Goal: Transaction & Acquisition: Purchase product/service

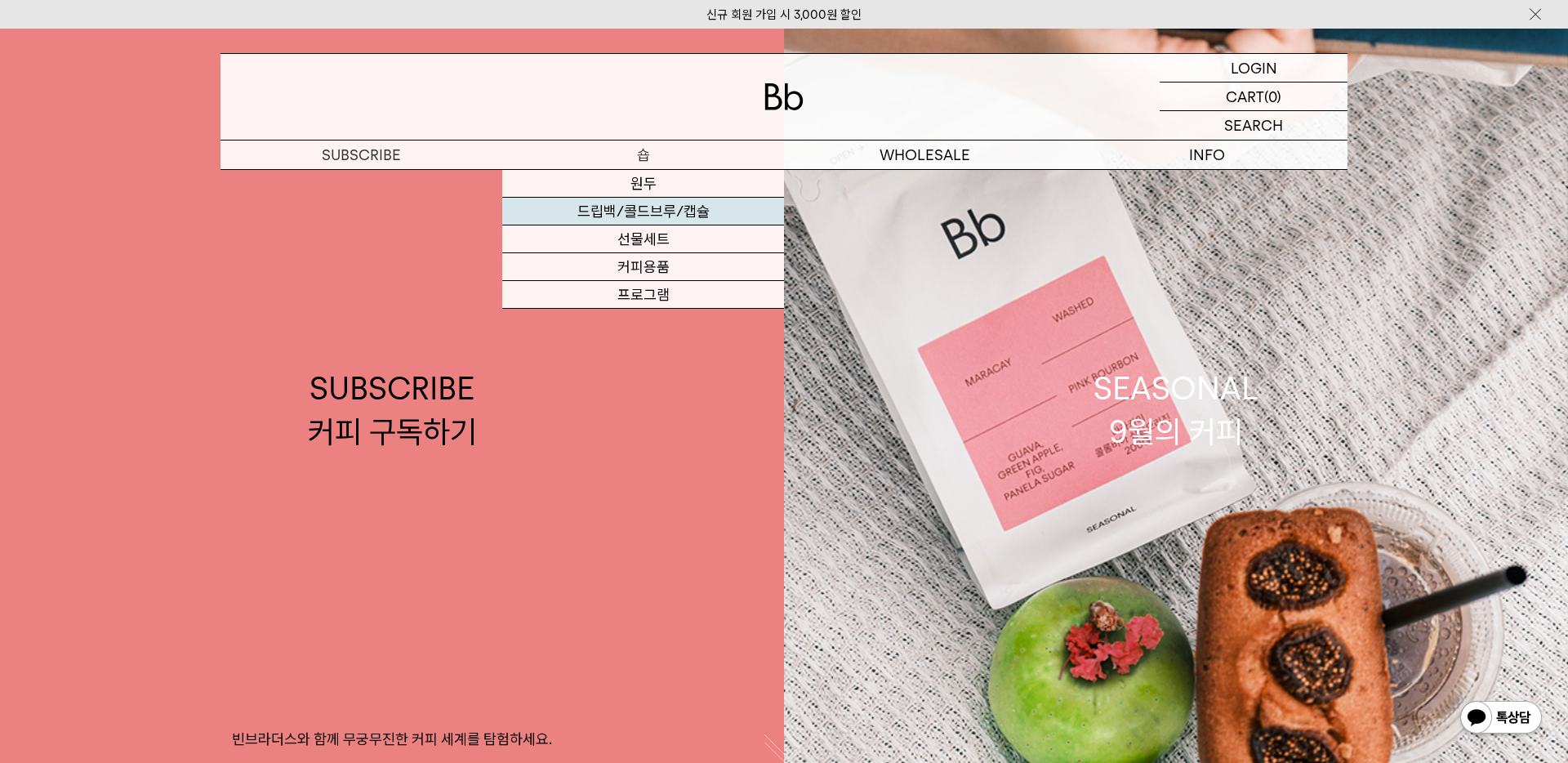
click at [658, 213] on link "드립백/콜드브루/캡슐" at bounding box center [643, 211] width 281 height 27
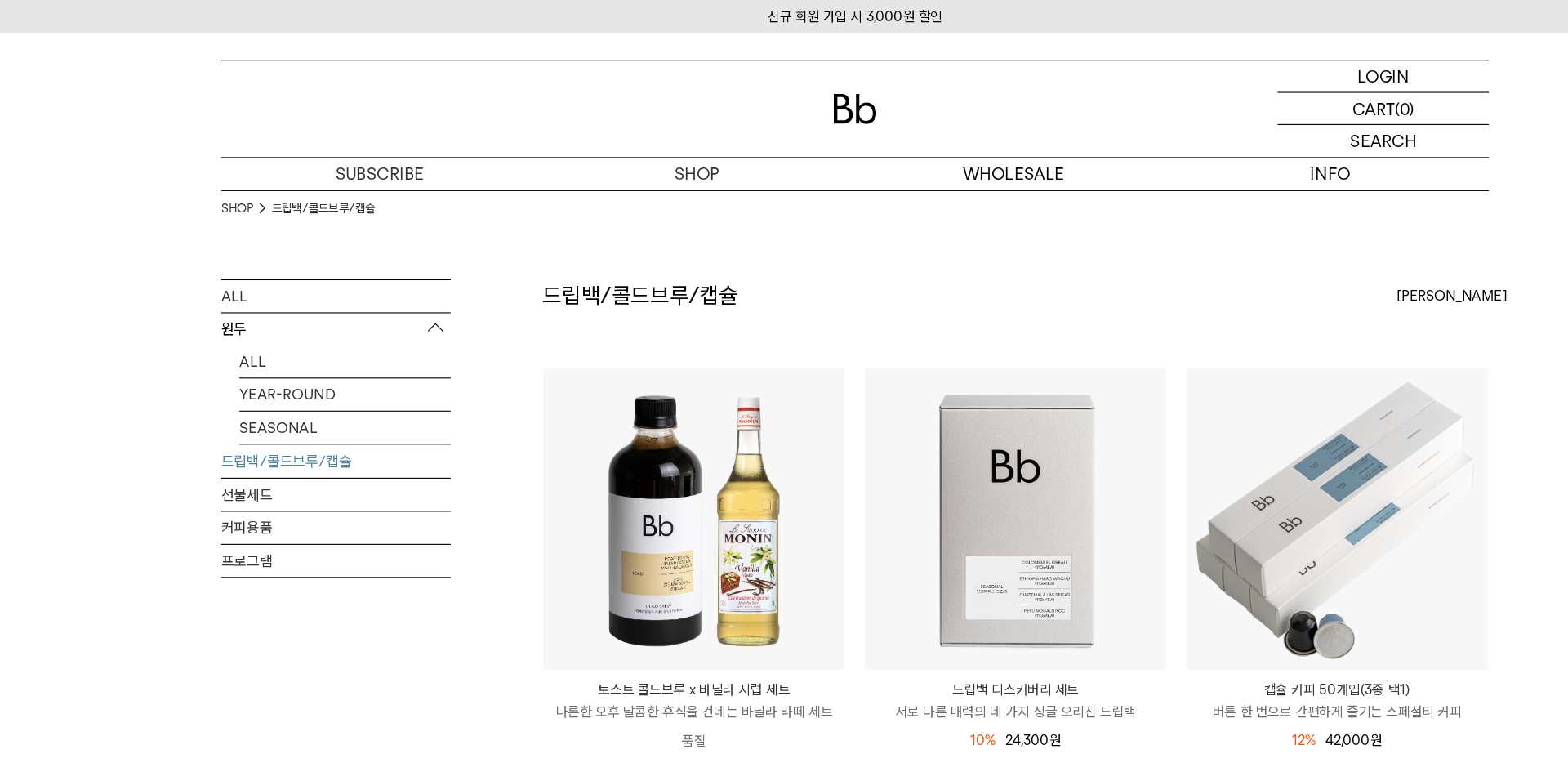
click at [986, 312] on div "드립백/콜드브루/캡슐 상품 9 개 [PERSON_NAME] [PERSON_NAME] 인기순 낮은가격순 높은가격순" at bounding box center [927, 288] width 842 height 79
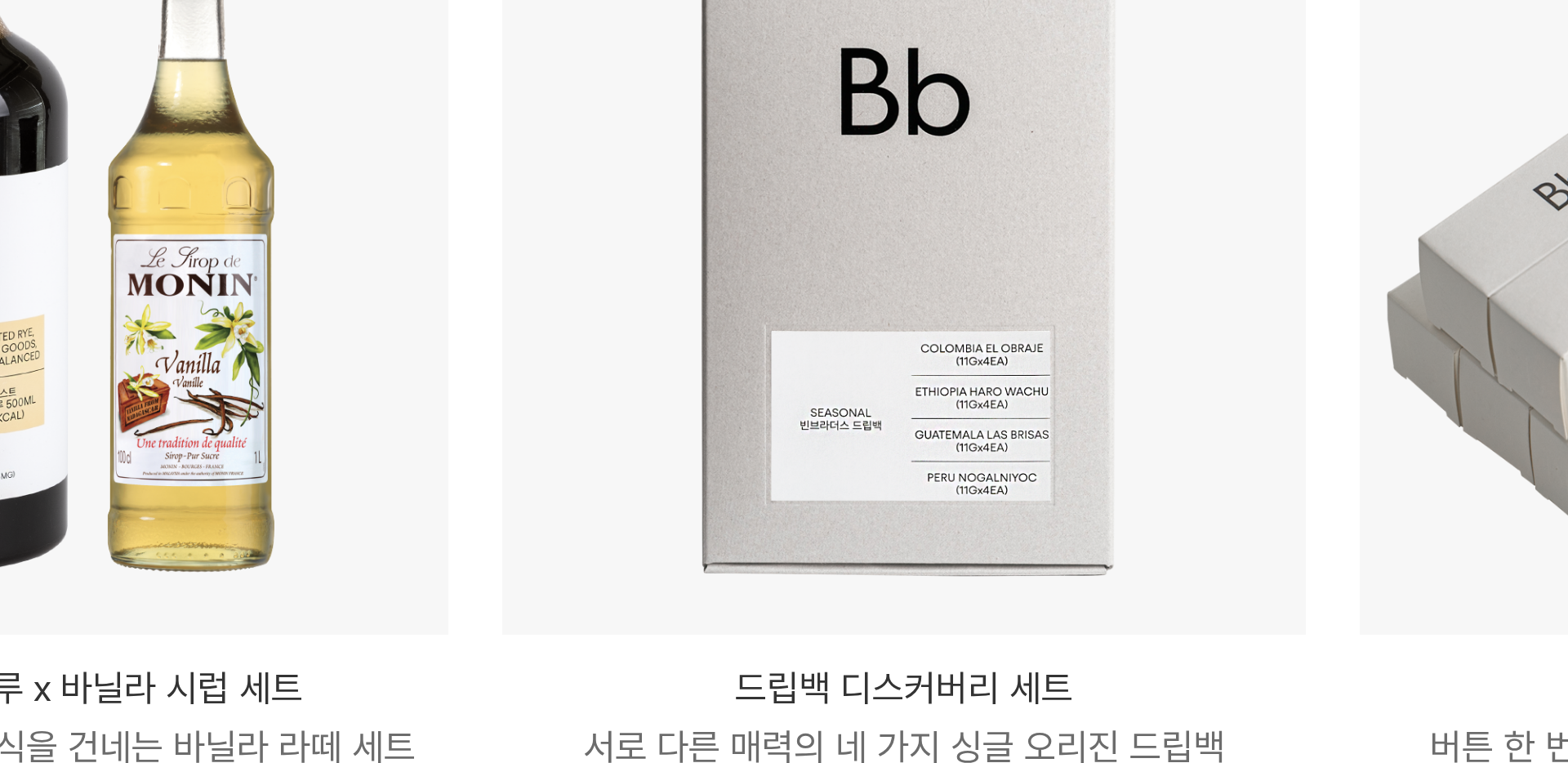
click at [1020, 607] on p "드립백 디스커버리 세트" at bounding box center [927, 613] width 268 height 19
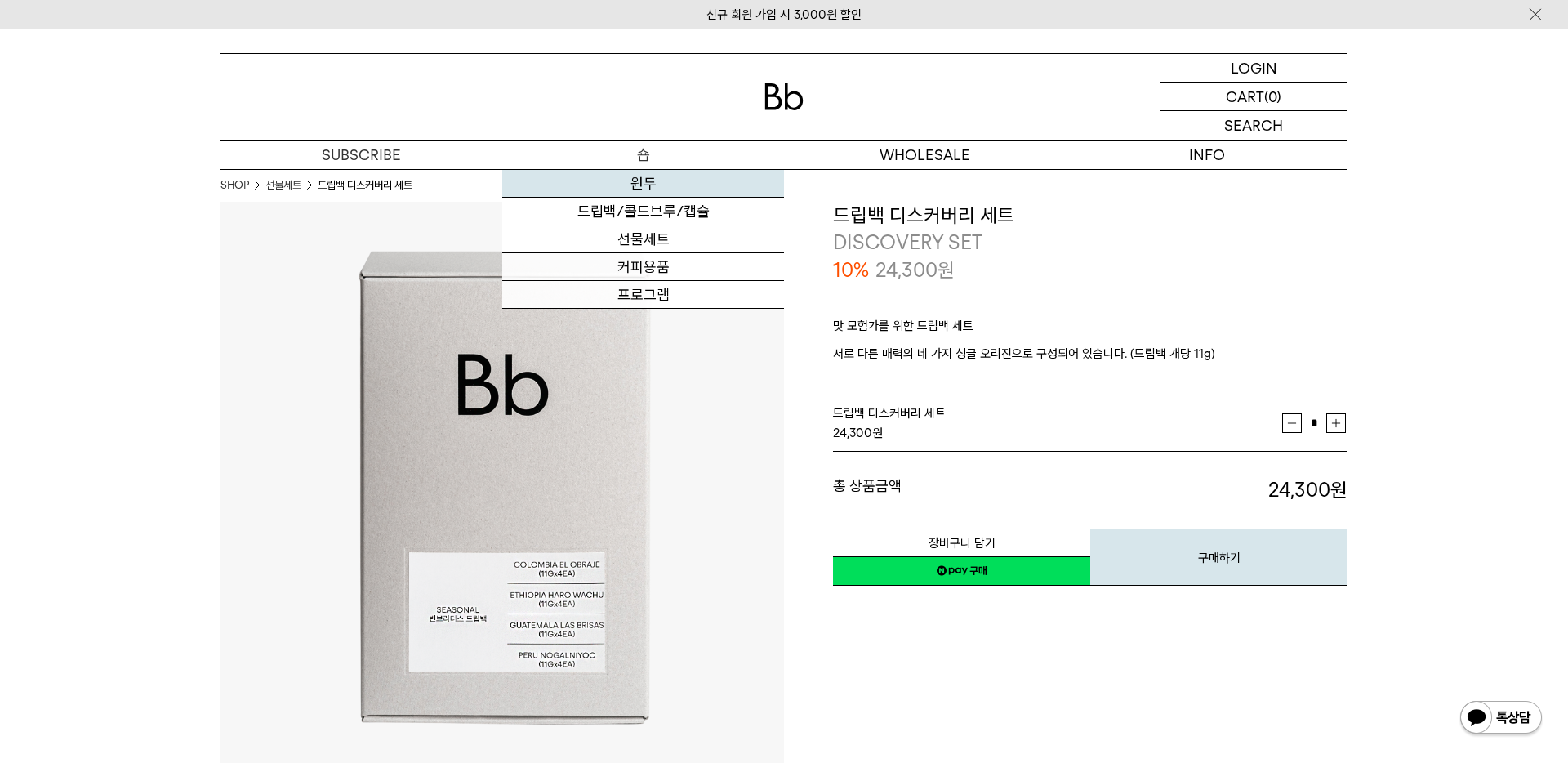
click at [642, 181] on link "원두" at bounding box center [643, 184] width 281 height 27
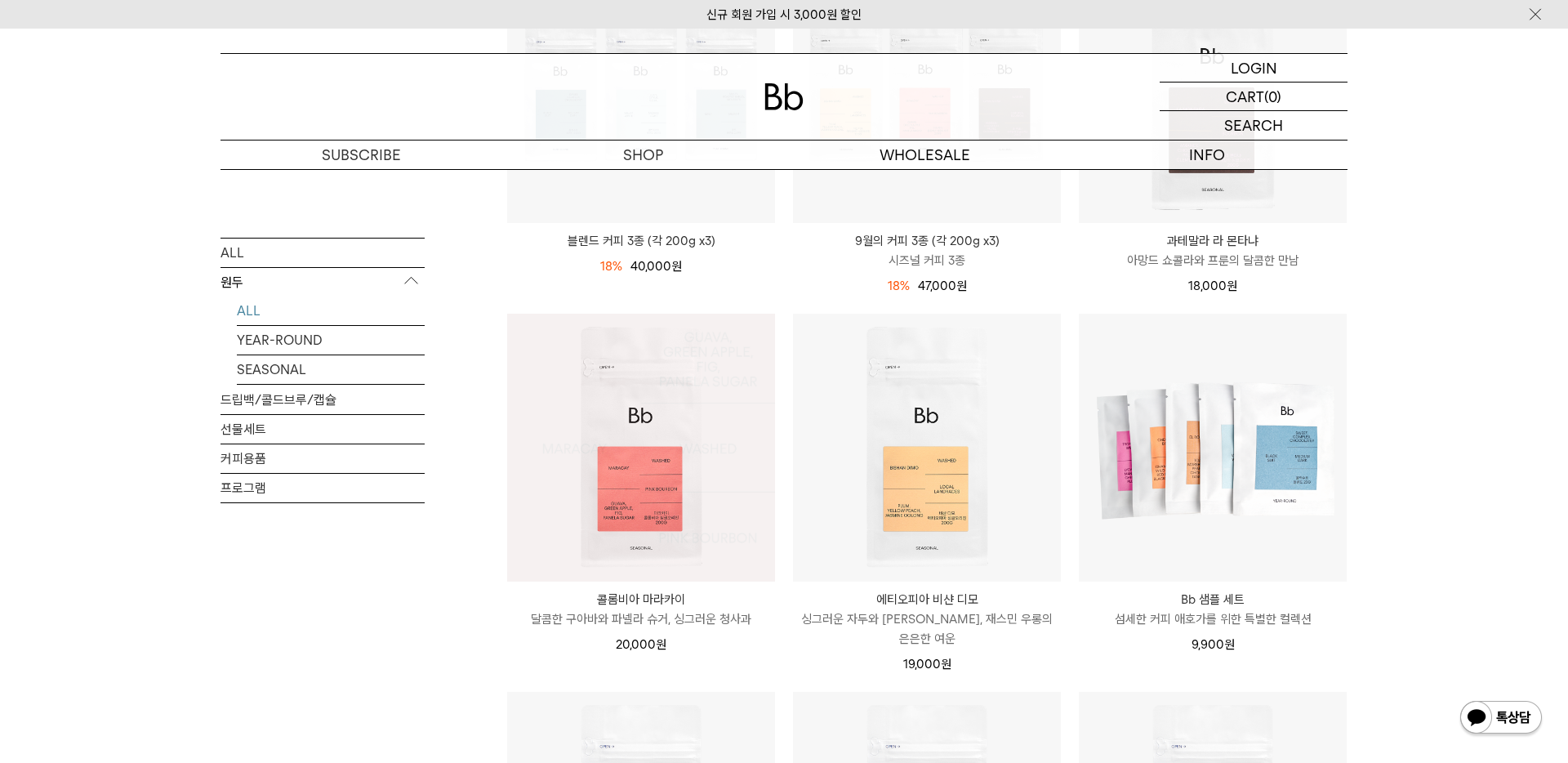
scroll to position [838, 0]
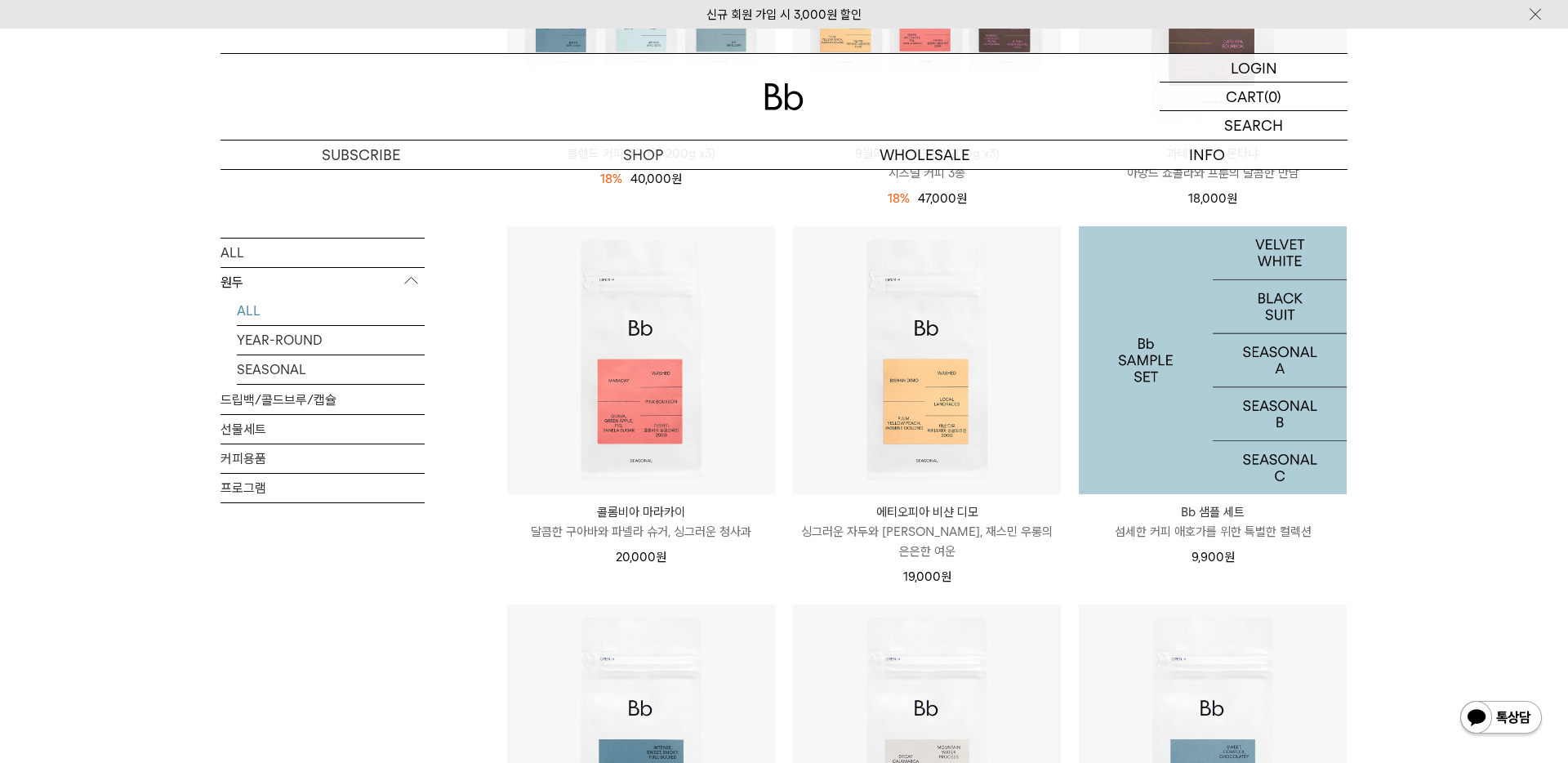
click at [1288, 366] on img at bounding box center [1213, 360] width 268 height 268
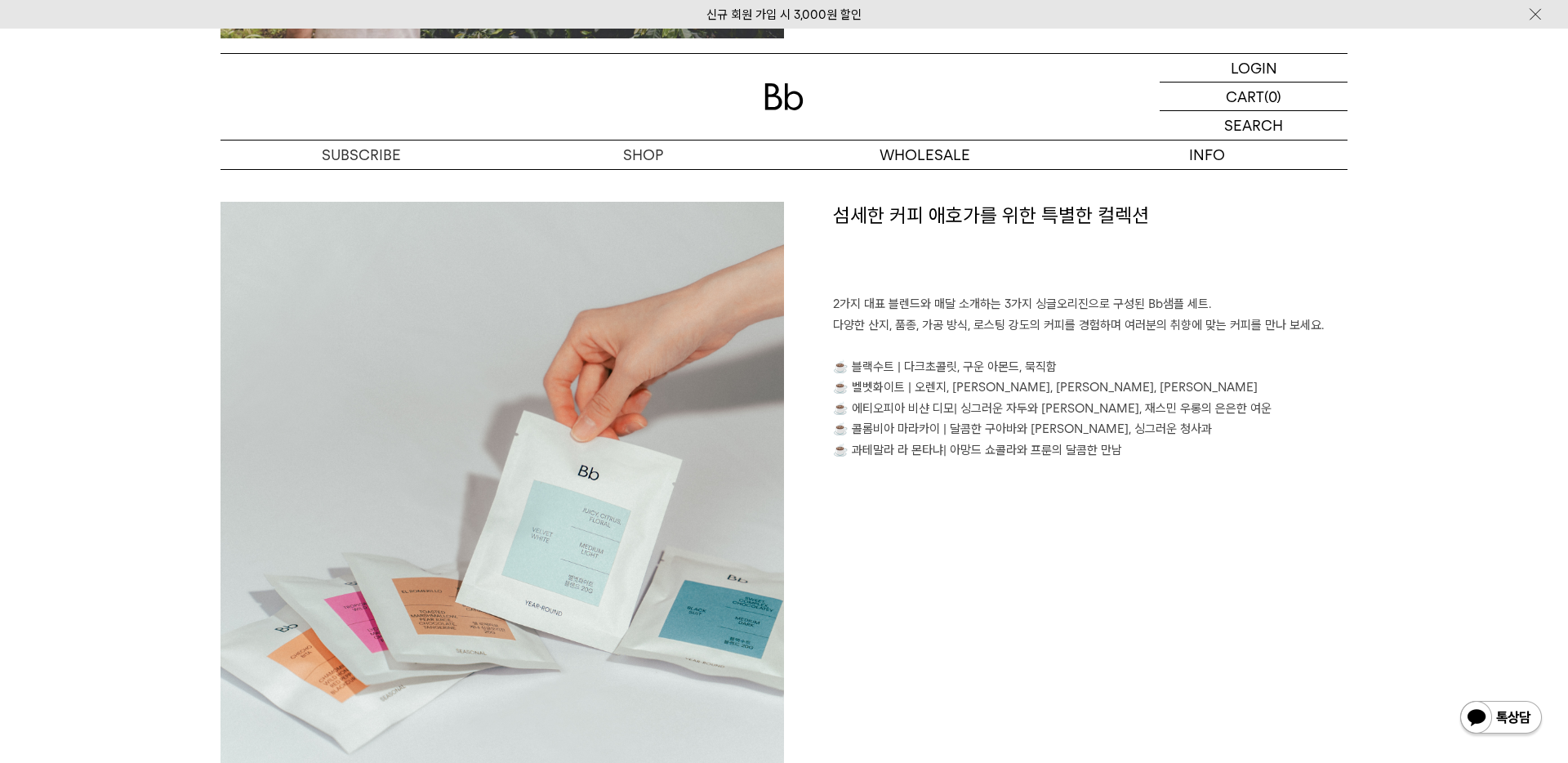
scroll to position [1243, 0]
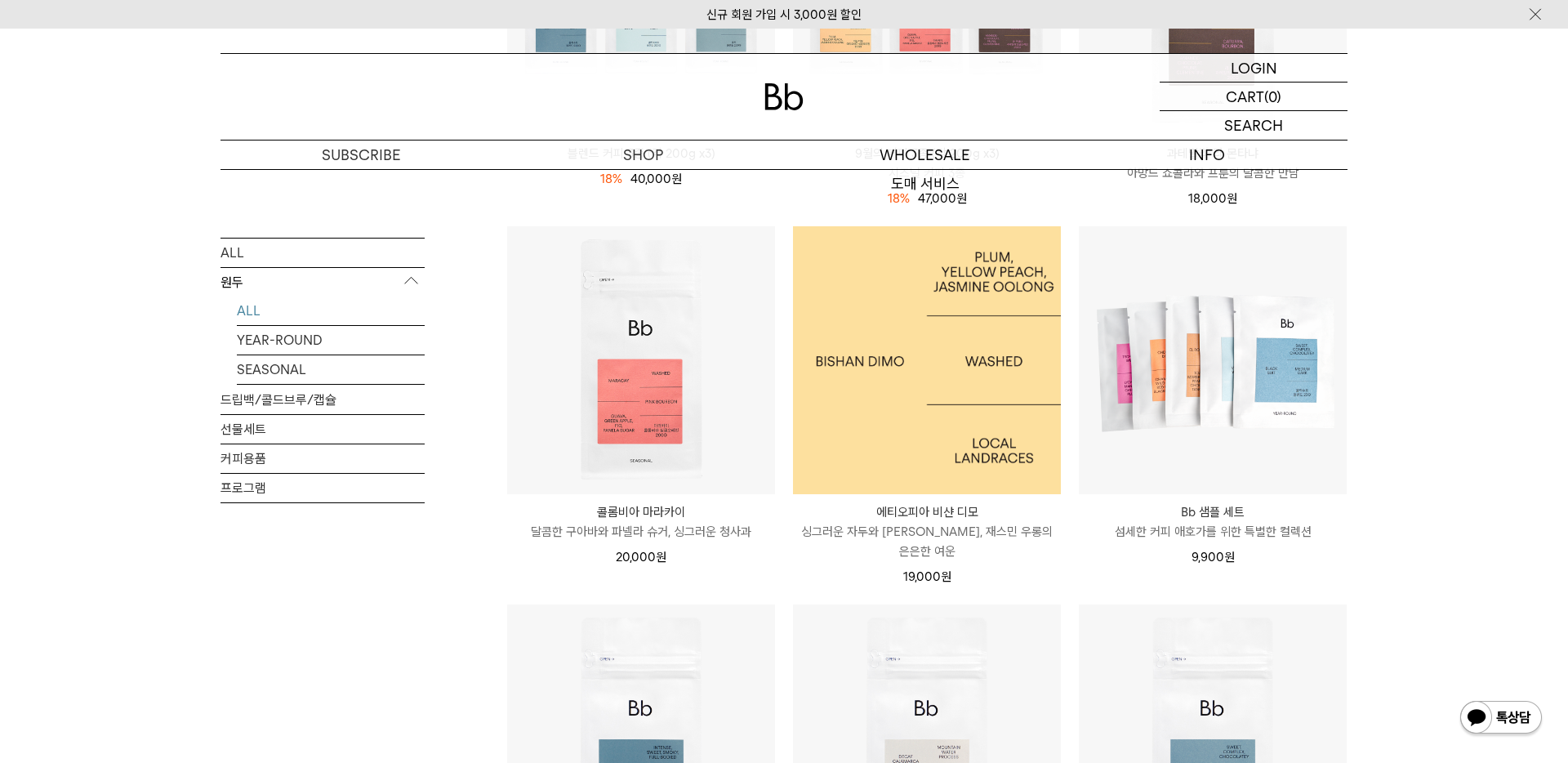
scroll to position [1135, 0]
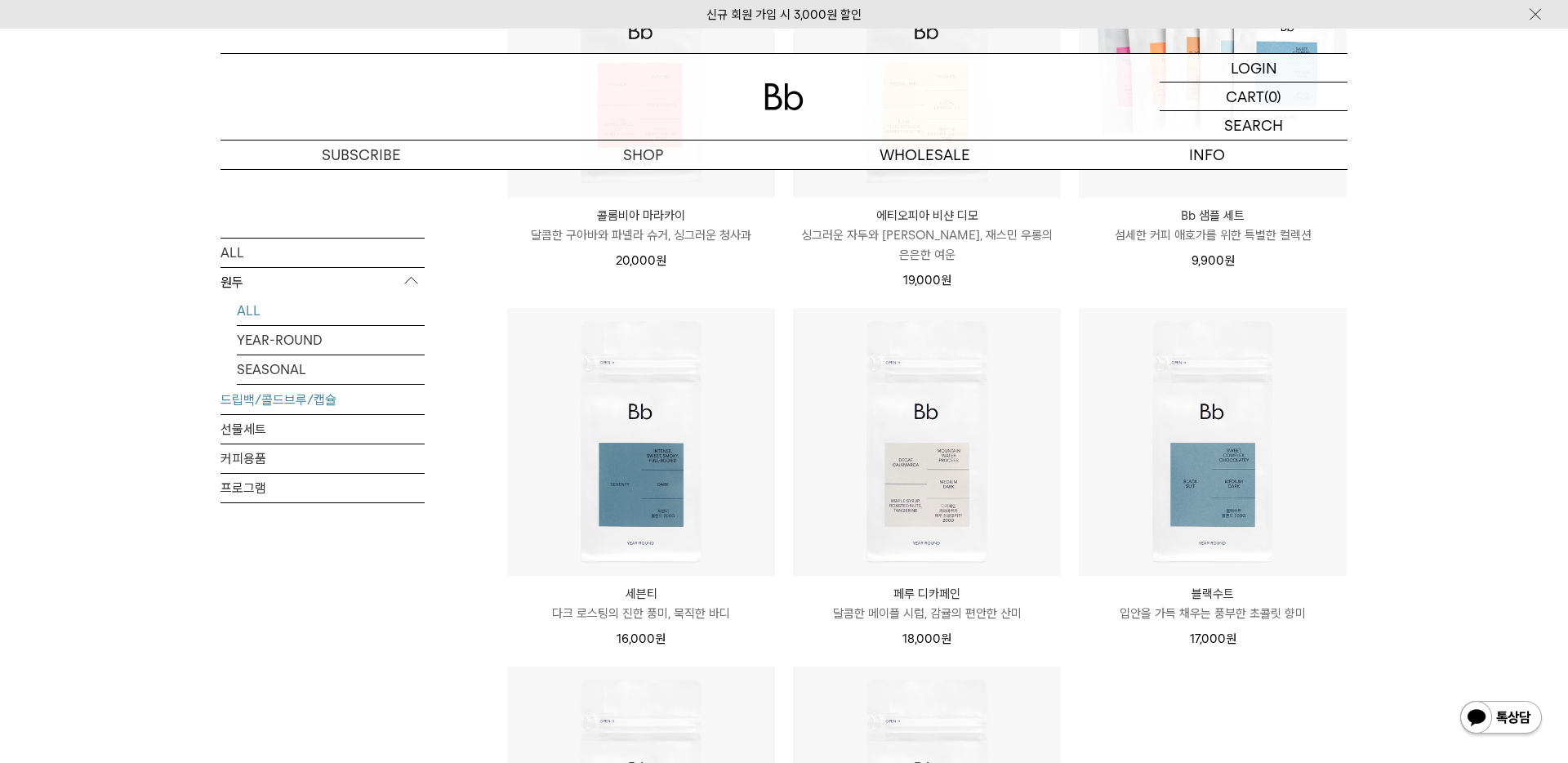
click at [302, 393] on link "드립백/콜드브루/캡슐" at bounding box center [322, 398] width 204 height 28
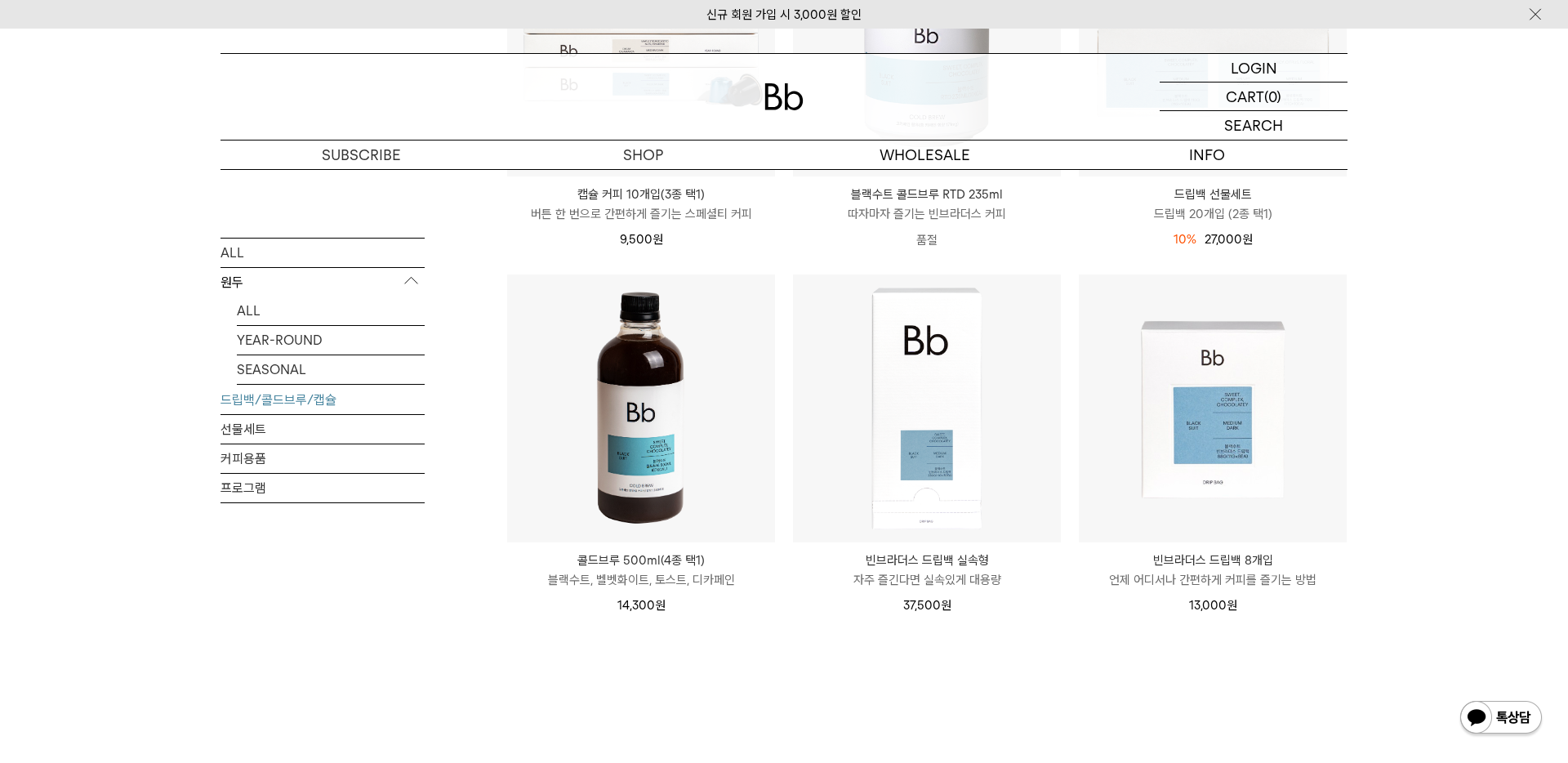
scroll to position [842, 0]
